Goal: Transaction & Acquisition: Purchase product/service

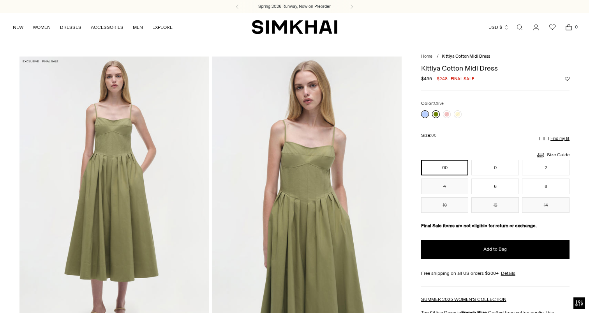
click at [436, 113] on link at bounding box center [436, 114] width 8 height 8
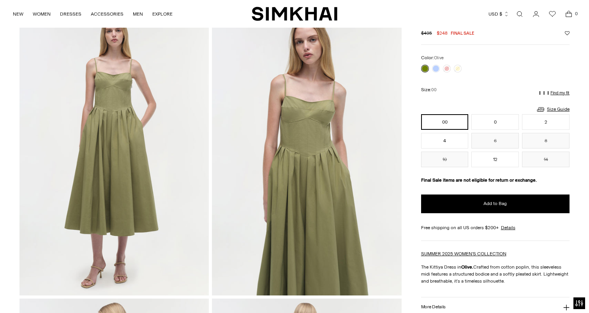
scroll to position [48, 0]
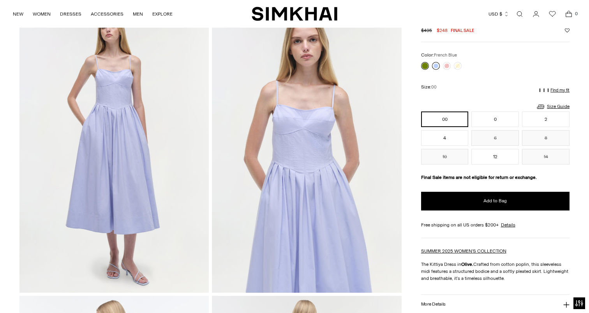
click at [438, 66] on link at bounding box center [436, 66] width 8 height 8
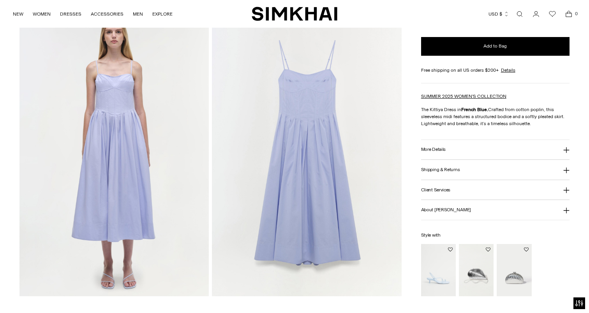
scroll to position [451, 0]
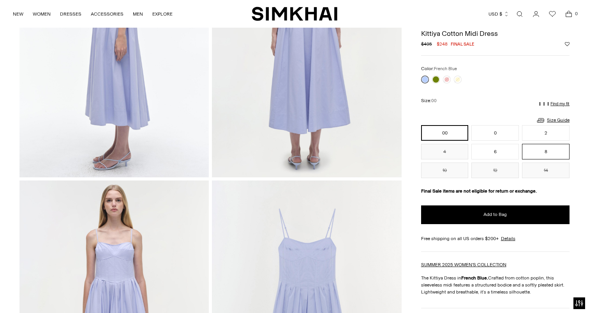
click at [528, 150] on button "8" at bounding box center [546, 152] width 48 height 16
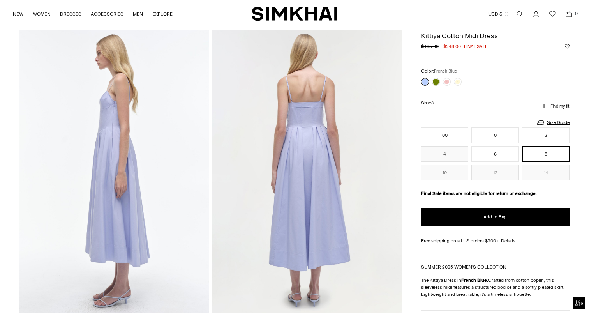
scroll to position [304, 0]
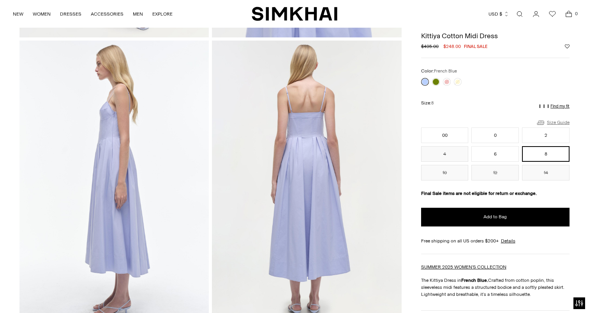
click at [563, 121] on link "Size Guide" at bounding box center [553, 123] width 34 height 10
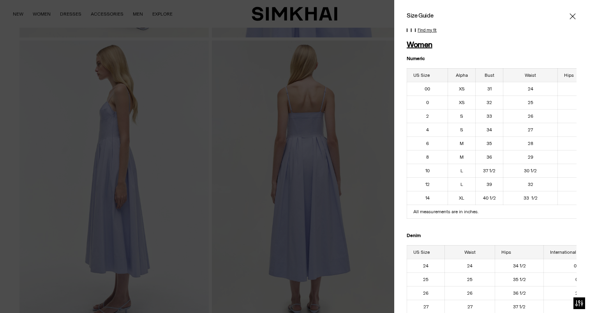
click at [571, 18] on icon "Close" at bounding box center [573, 16] width 6 height 8
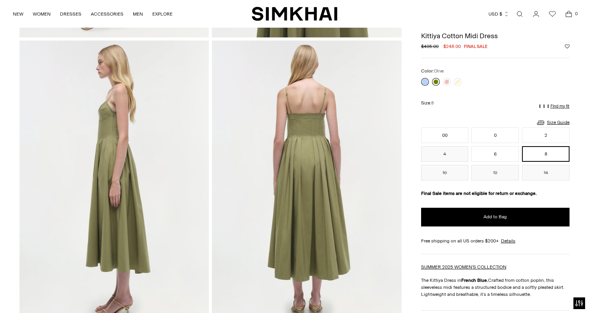
click at [436, 83] on link at bounding box center [436, 82] width 8 height 8
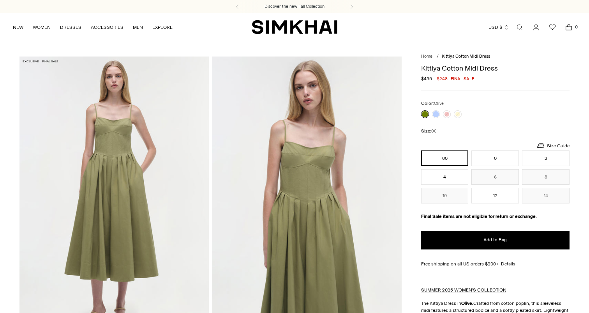
scroll to position [48, 0]
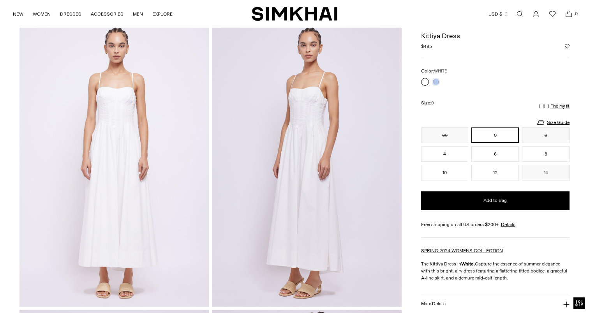
scroll to position [34, 0]
